Goal: Register for event/course

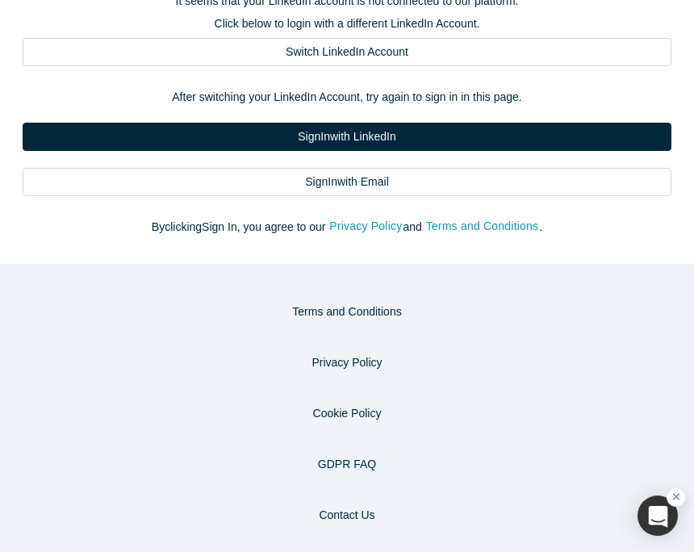
scroll to position [166, 0]
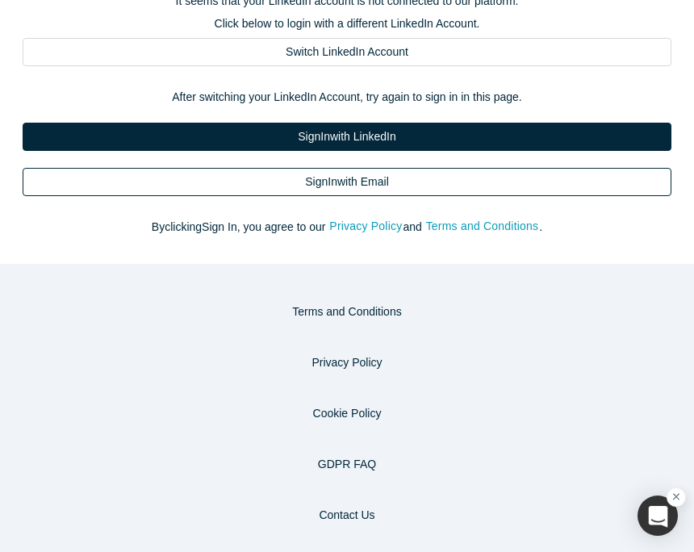
click at [352, 180] on link "Sign In with Email" at bounding box center [347, 182] width 648 height 28
